Goal: Check status

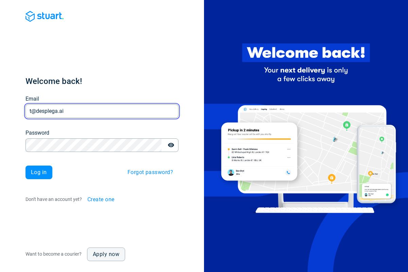
type input "t@desplega.ai"
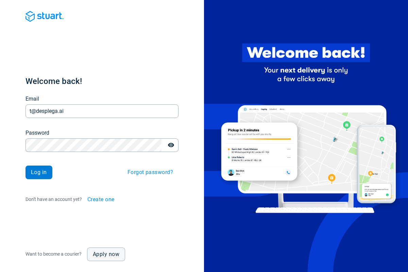
click at [39, 172] on span "Log in" at bounding box center [39, 172] width 16 height 5
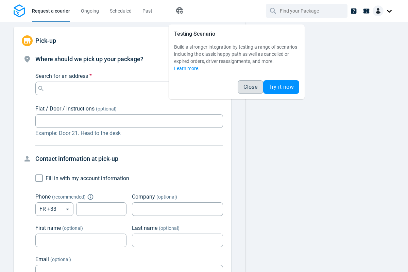
click at [250, 87] on span "Close" at bounding box center [251, 86] width 14 height 5
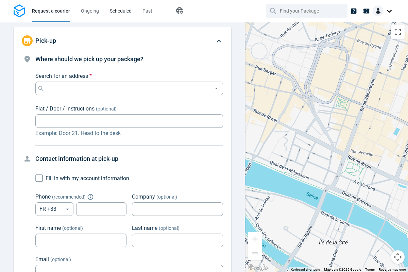
click at [121, 11] on span "Scheduled" at bounding box center [121, 10] width 22 height 5
